Goal: Transaction & Acquisition: Purchase product/service

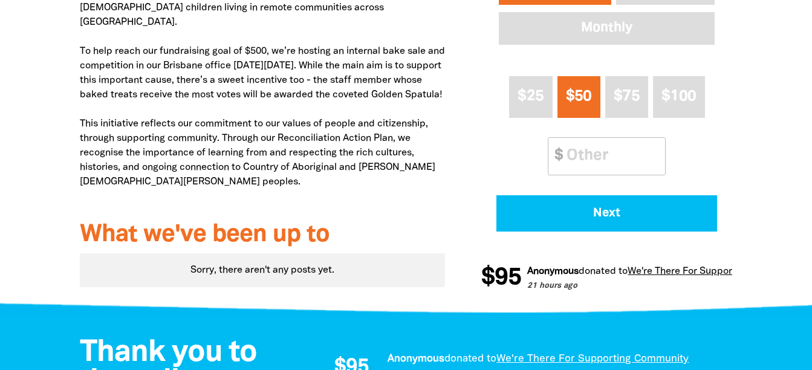
scroll to position [544, 0]
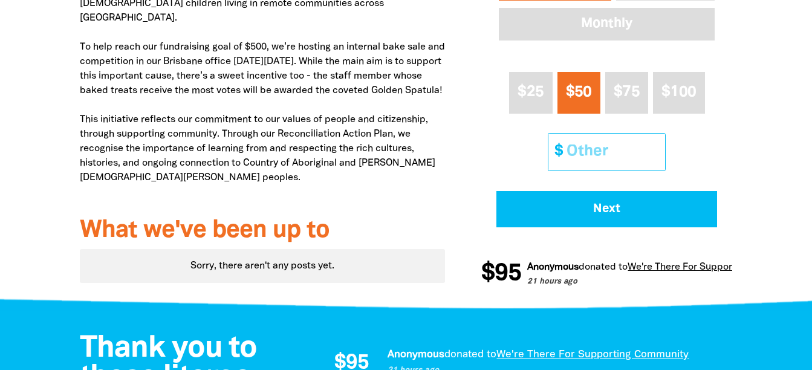
click at [581, 153] on input "Other Amount" at bounding box center [611, 152] width 107 height 37
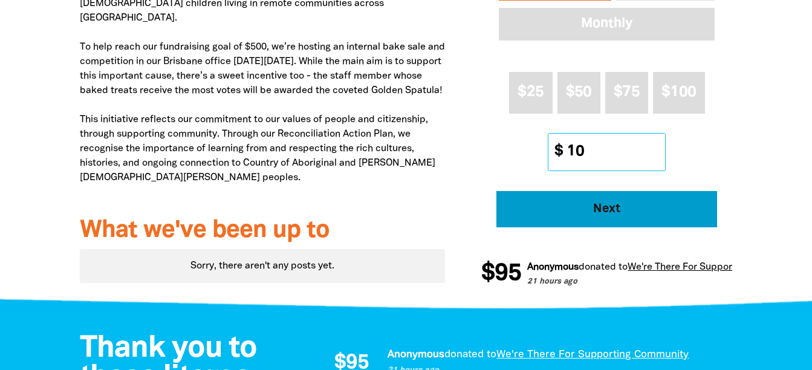
type input "10"
click at [591, 213] on span "Next" at bounding box center [608, 209] width 188 height 12
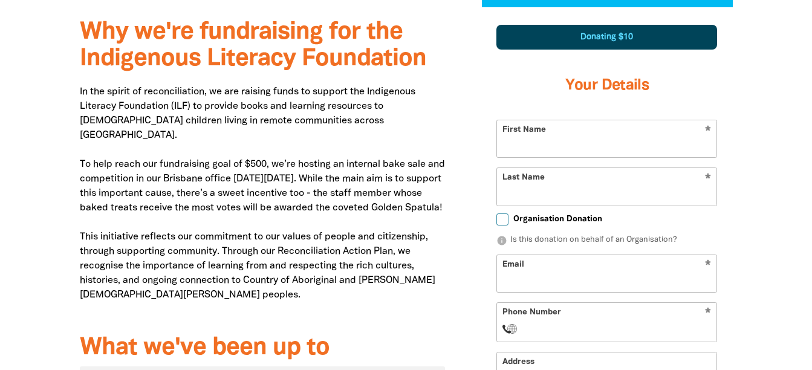
scroll to position [426, 0]
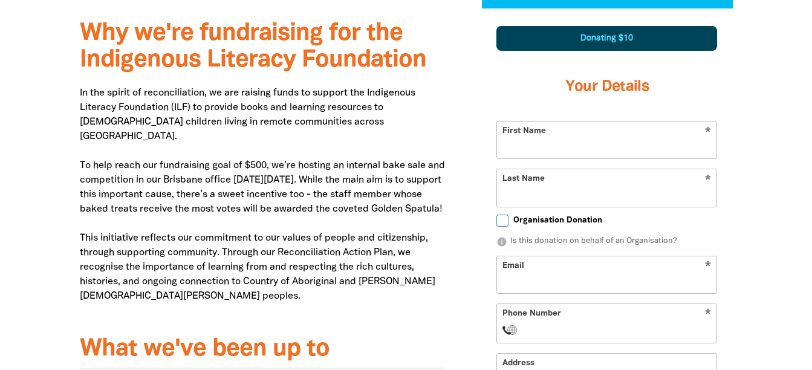
click at [563, 151] on input "First Name" at bounding box center [607, 140] width 220 height 37
type input "[PERSON_NAME]"
type input "[EMAIL_ADDRESS][DOMAIN_NAME]"
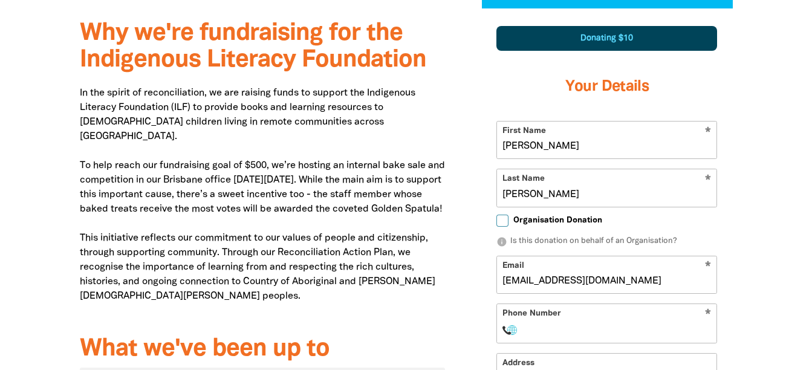
select select "AU"
type input "[PHONE_NUMBER]"
type input "[STREET_ADDRESS]"
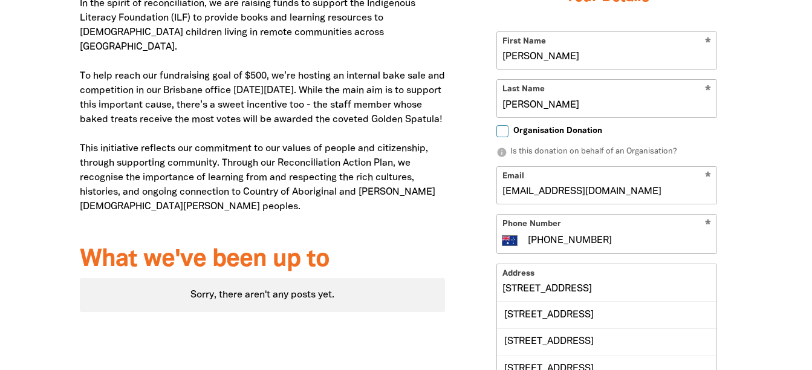
scroll to position [547, 0]
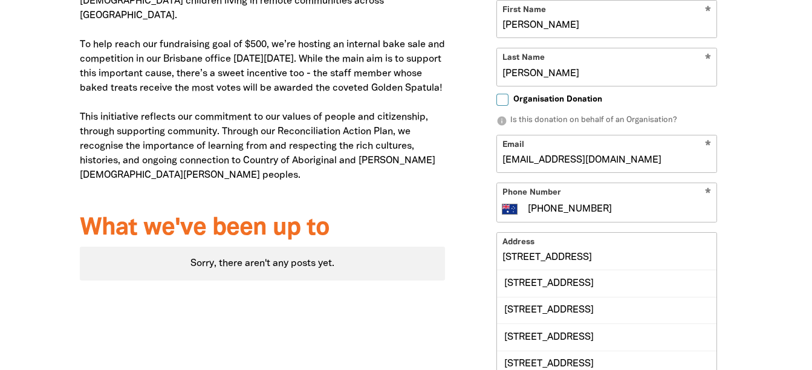
click at [570, 258] on input "[STREET_ADDRESS]" at bounding box center [607, 251] width 220 height 37
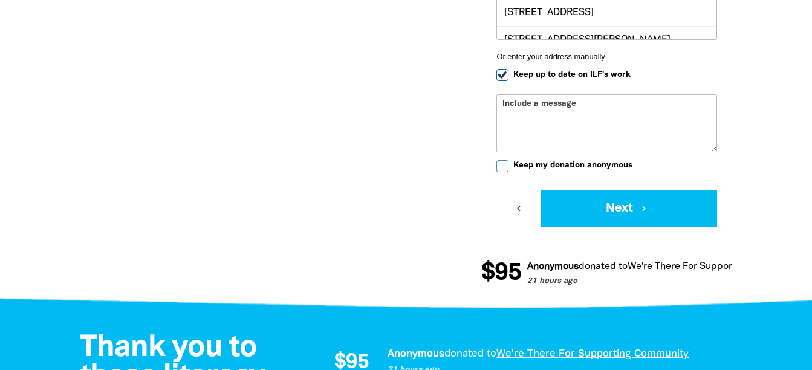
scroll to position [910, 0]
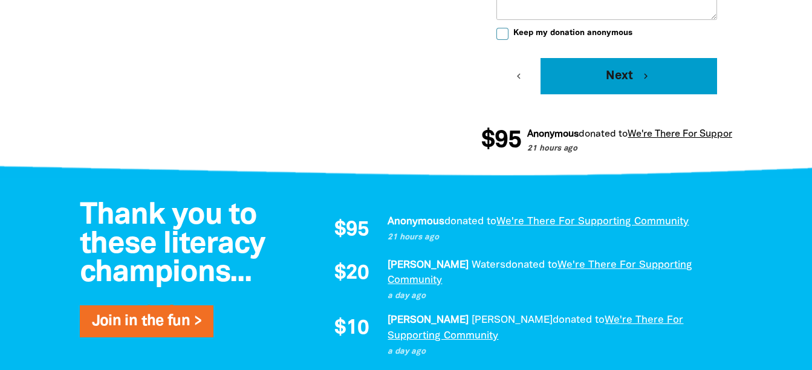
click at [623, 202] on div "Fundraising News What we do Log In Start Fundraising Donate Fundraising News Wh…" at bounding box center [406, 363] width 812 height 2547
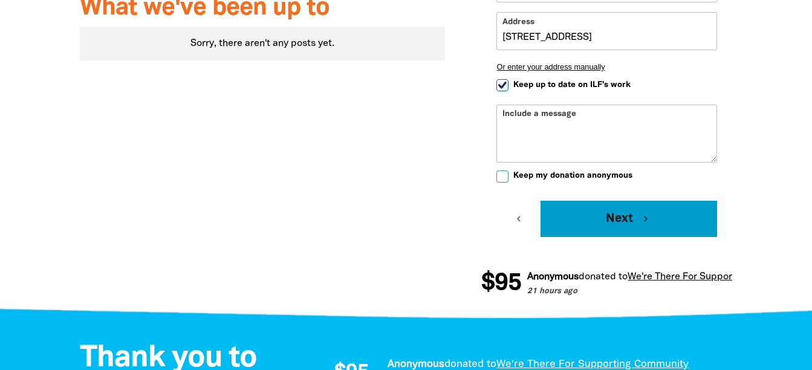
scroll to position [786, 0]
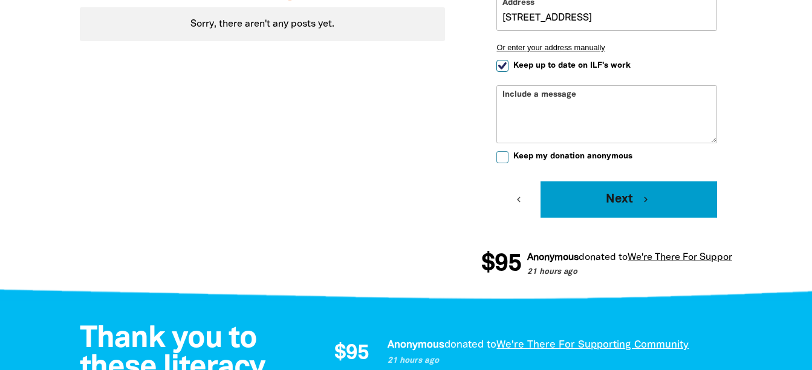
click at [636, 204] on button "Next chevron_right" at bounding box center [629, 199] width 177 height 36
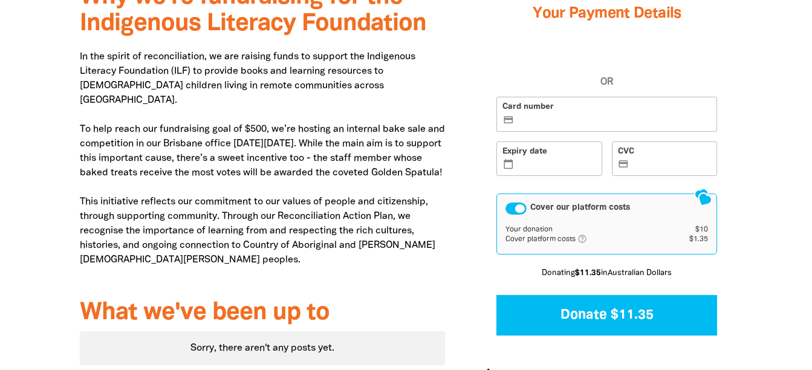
scroll to position [426, 0]
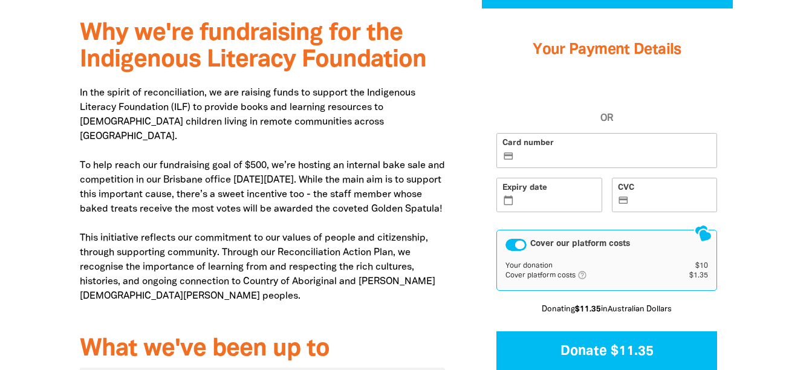
drag, startPoint x: 514, startPoint y: 145, endPoint x: 515, endPoint y: 152, distance: 7.4
click at [514, 145] on label "Card number credit_card" at bounding box center [607, 150] width 221 height 35
click at [517, 151] on input "Card number credit_card" at bounding box center [614, 151] width 195 height 1
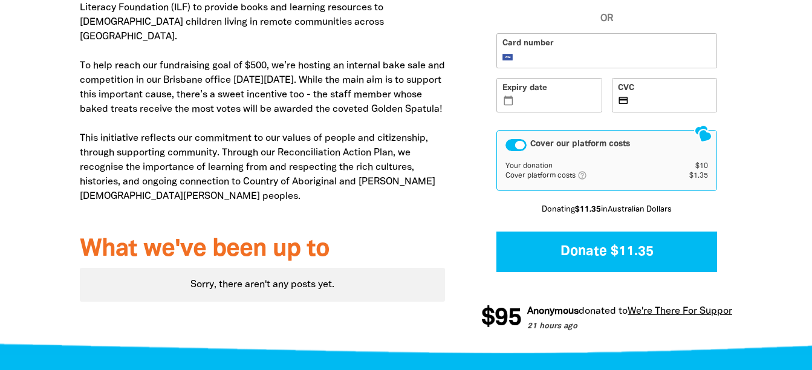
scroll to position [547, 0]
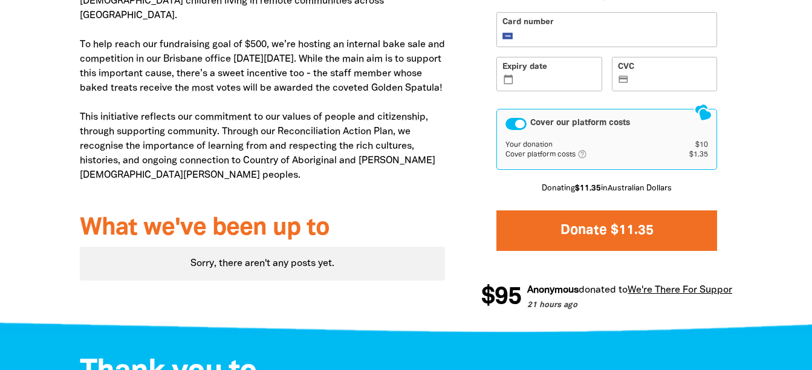
click at [587, 233] on button "Donate $11.35" at bounding box center [607, 231] width 221 height 41
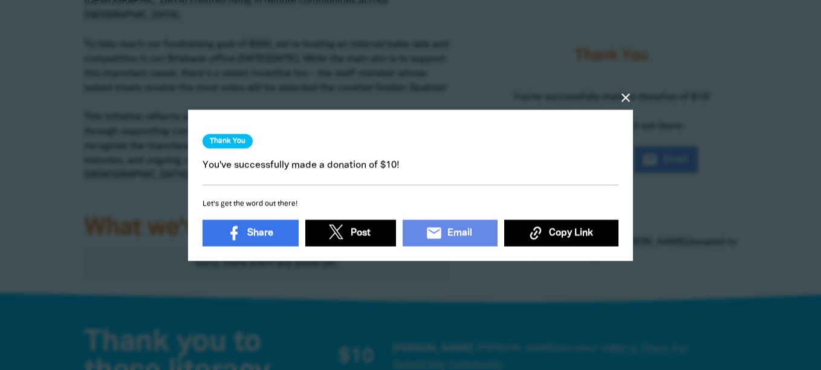
click at [624, 97] on icon "close" at bounding box center [626, 97] width 15 height 15
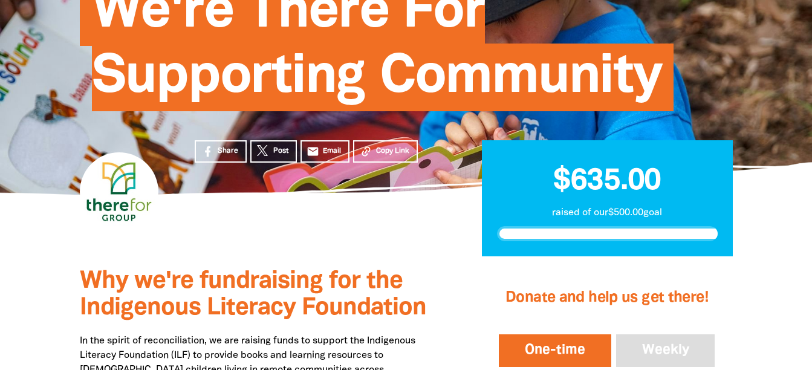
scroll to position [242, 0]
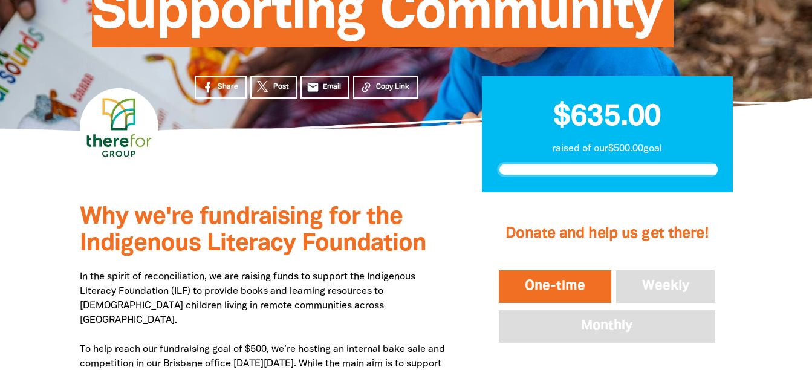
click at [529, 285] on button "One-time" at bounding box center [555, 287] width 117 height 38
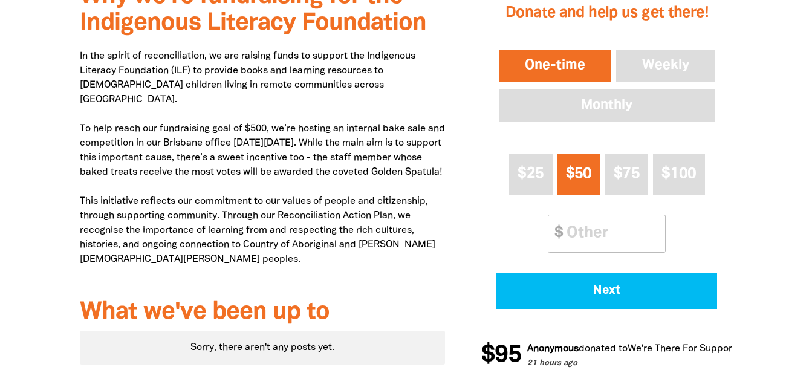
scroll to position [484, 0]
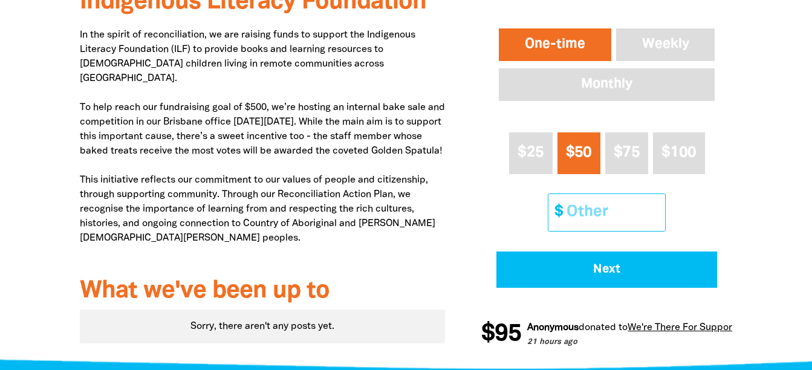
click at [597, 210] on input "Other Amount" at bounding box center [611, 212] width 107 height 37
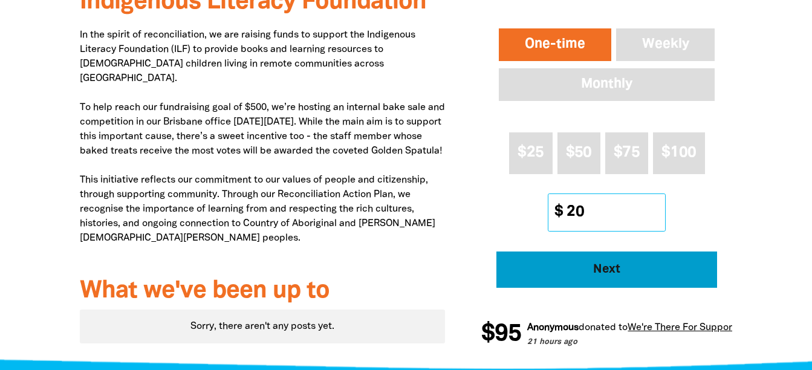
type input "20"
click at [604, 269] on span "Next" at bounding box center [608, 270] width 188 height 12
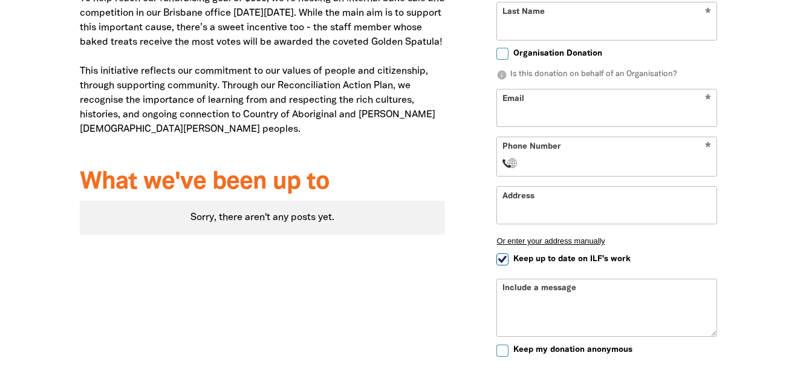
scroll to position [789, 0]
